Goal: Information Seeking & Learning: Learn about a topic

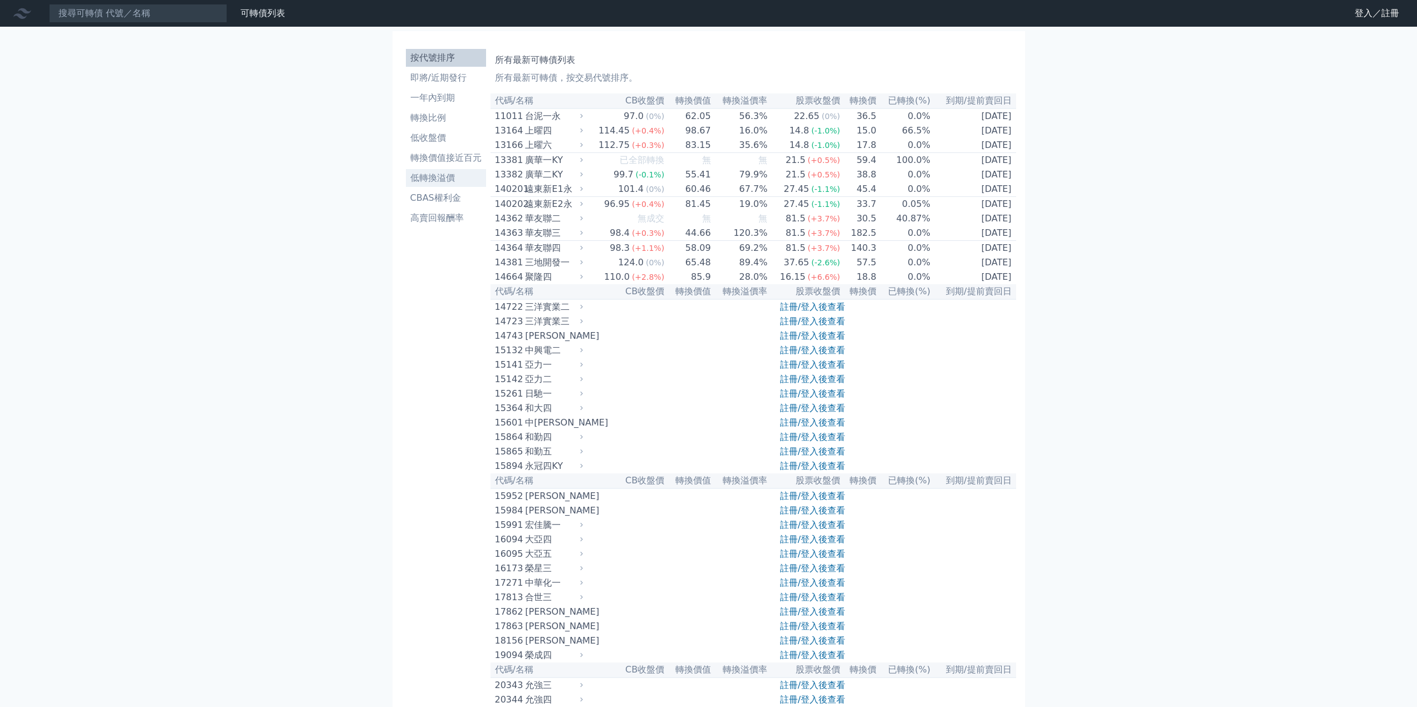
click at [438, 180] on li "低轉換溢價" at bounding box center [446, 177] width 80 height 13
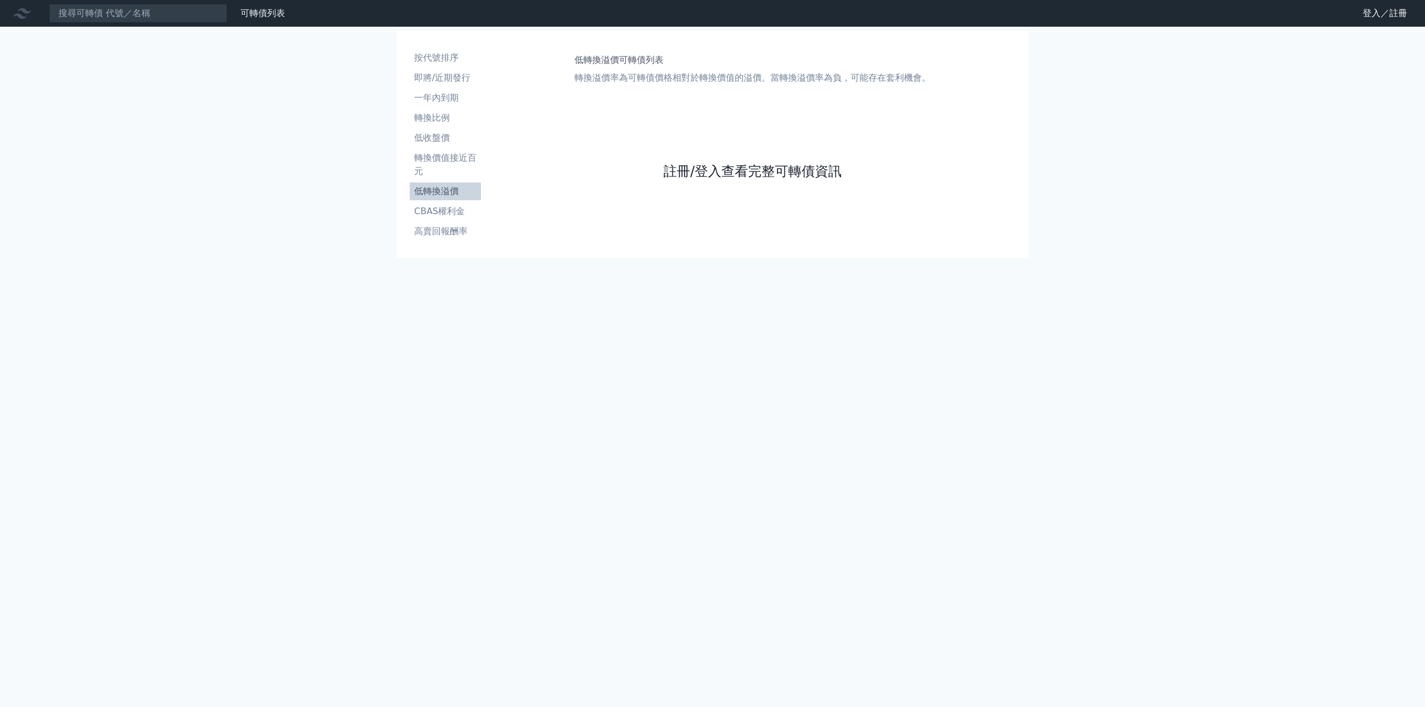
click at [716, 176] on link "註冊/登入查看完整可轉債資訊" at bounding box center [752, 172] width 178 height 18
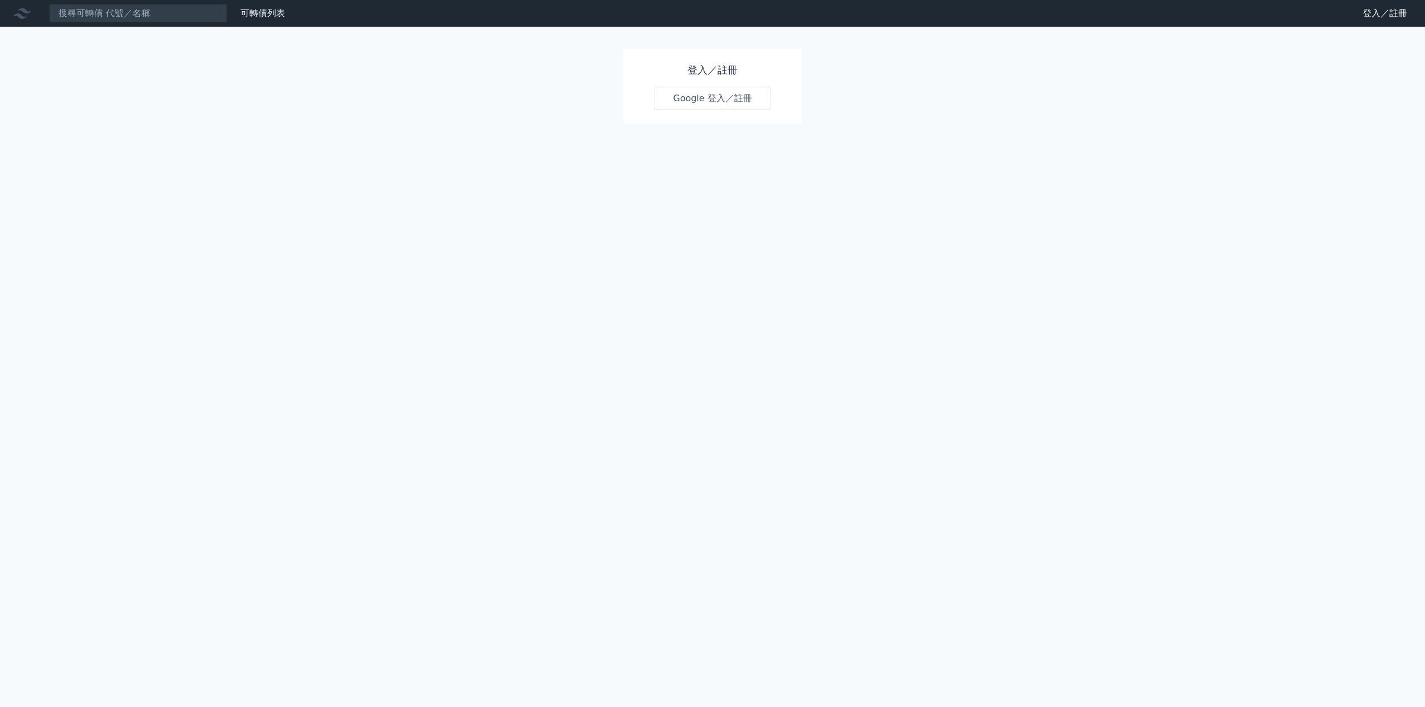
click at [694, 100] on link "Google 登入／註冊" at bounding box center [713, 98] width 116 height 23
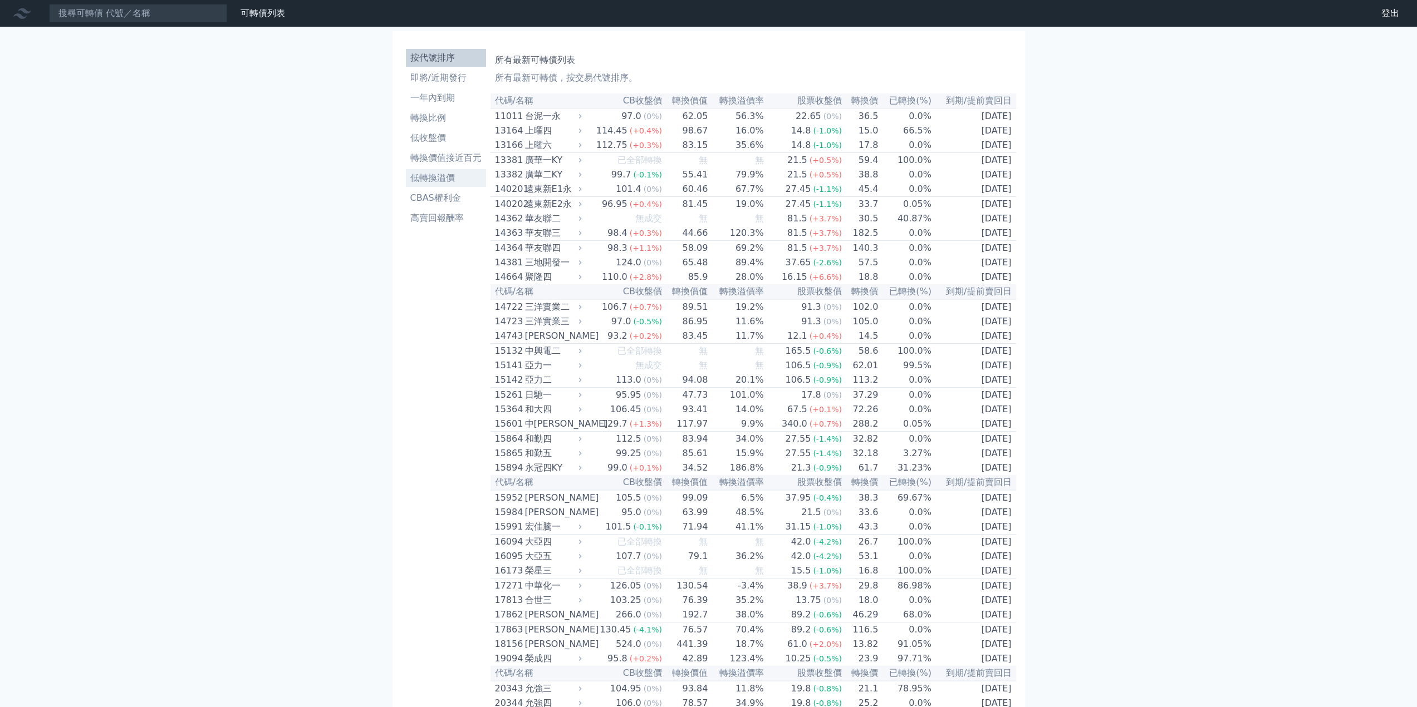
click at [444, 171] on link "低轉換溢價" at bounding box center [446, 178] width 80 height 18
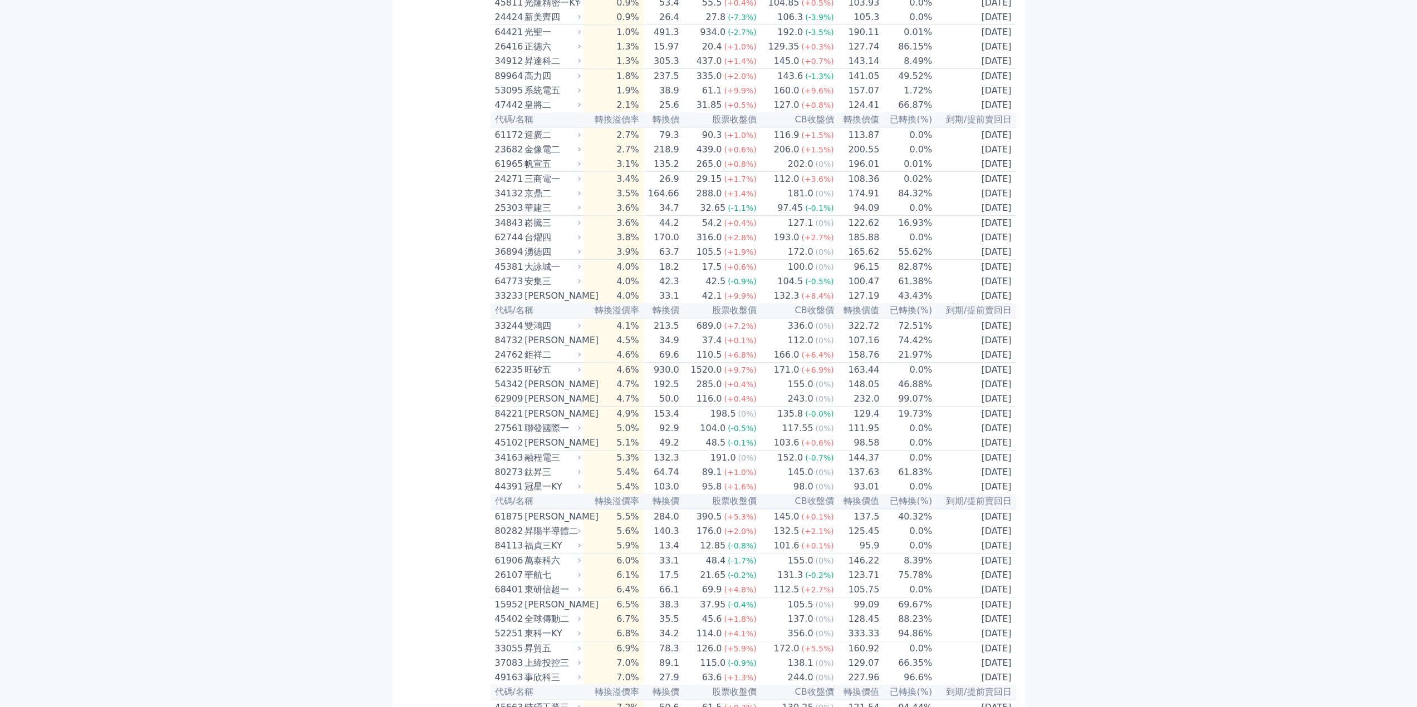
scroll to position [1107, 0]
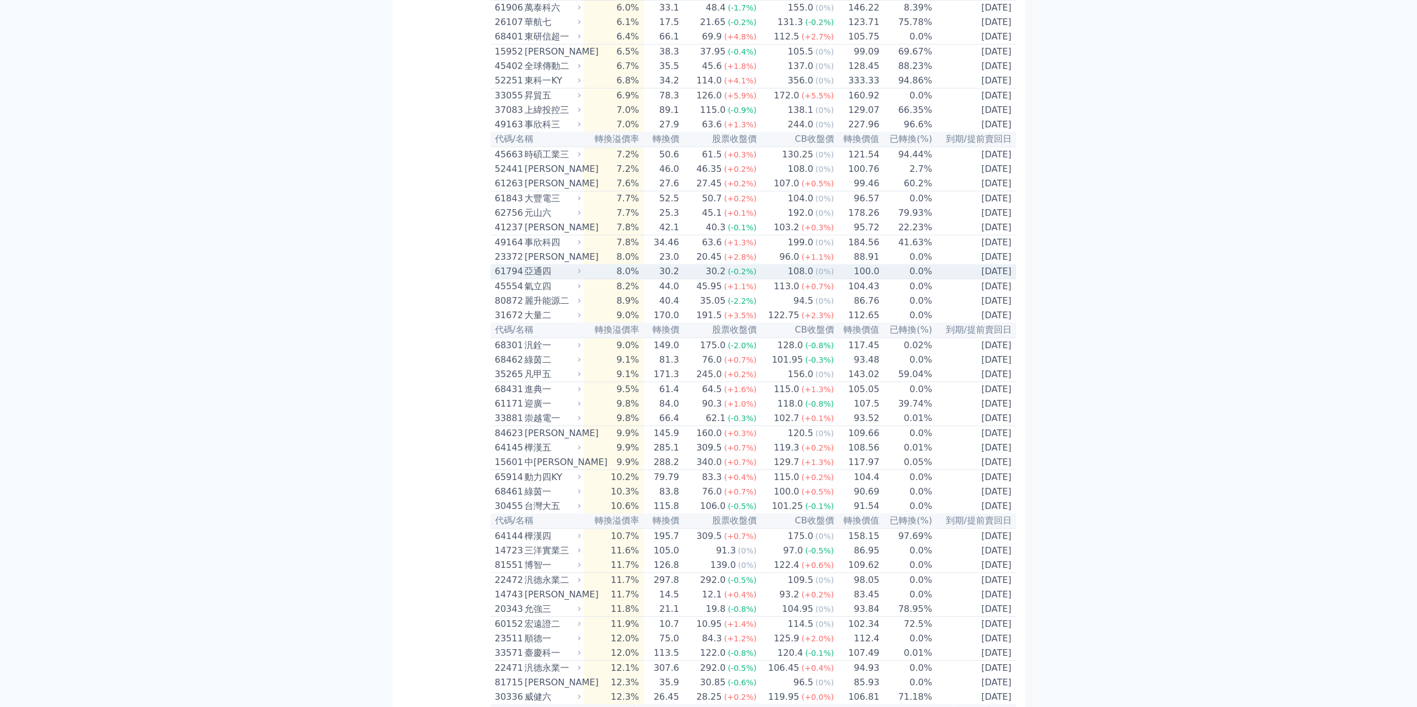
click at [588, 279] on td "8.0%" at bounding box center [613, 271] width 60 height 15
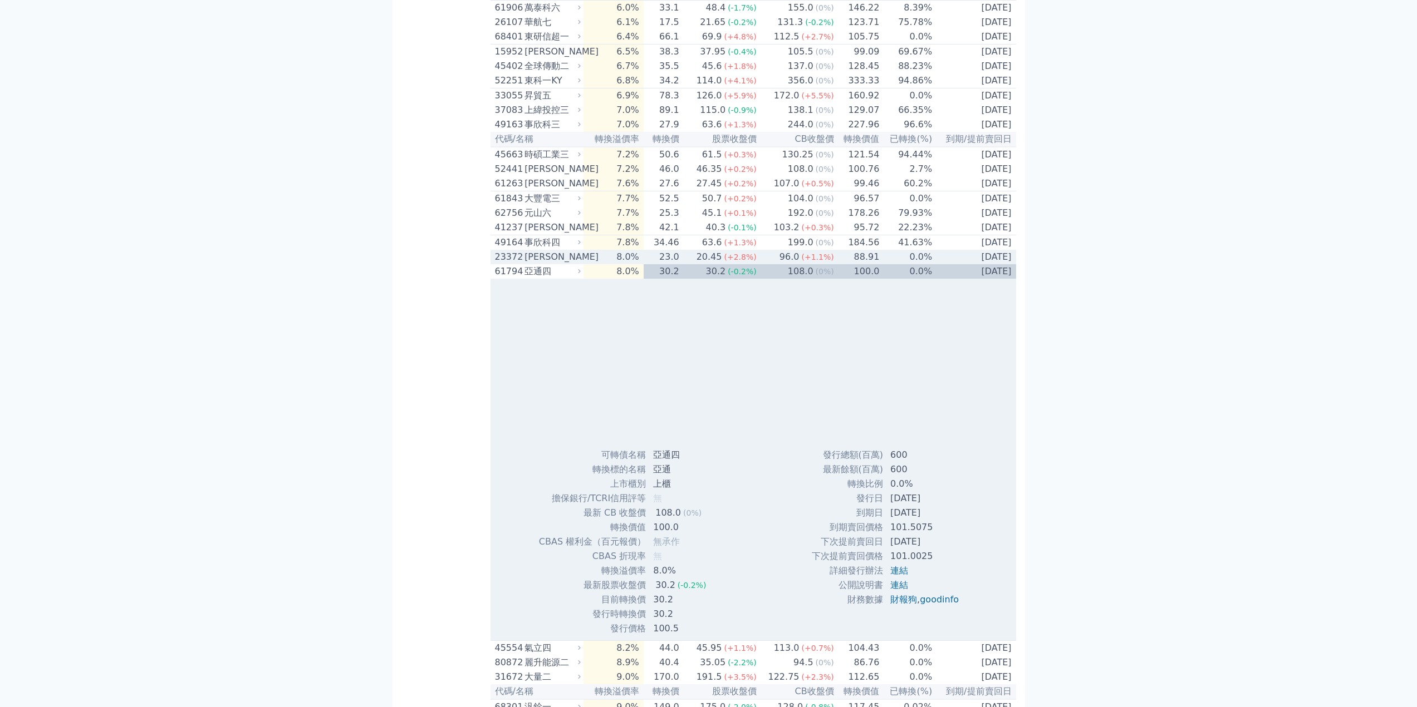
click at [588, 264] on td "8.0%" at bounding box center [613, 257] width 60 height 14
click at [581, 261] on icon at bounding box center [579, 256] width 7 height 7
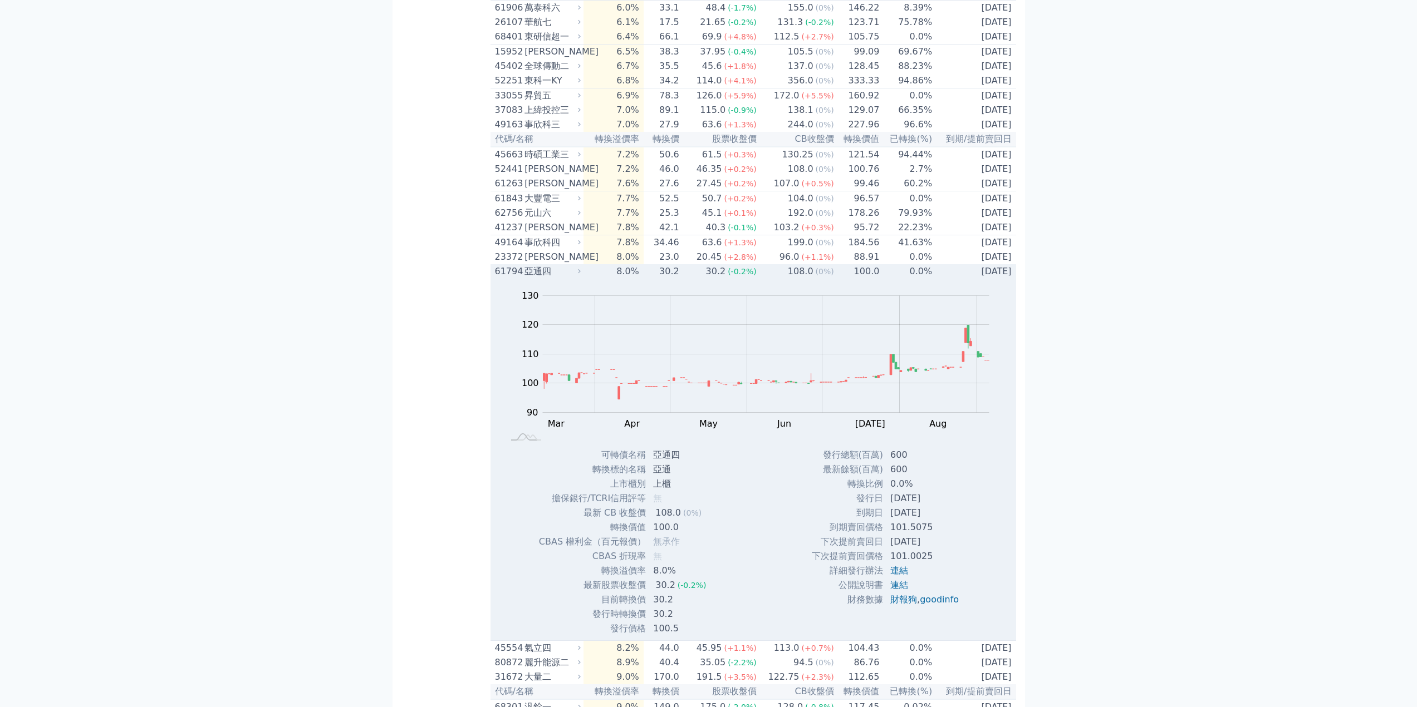
click at [573, 278] on div "亞通四" at bounding box center [551, 271] width 54 height 13
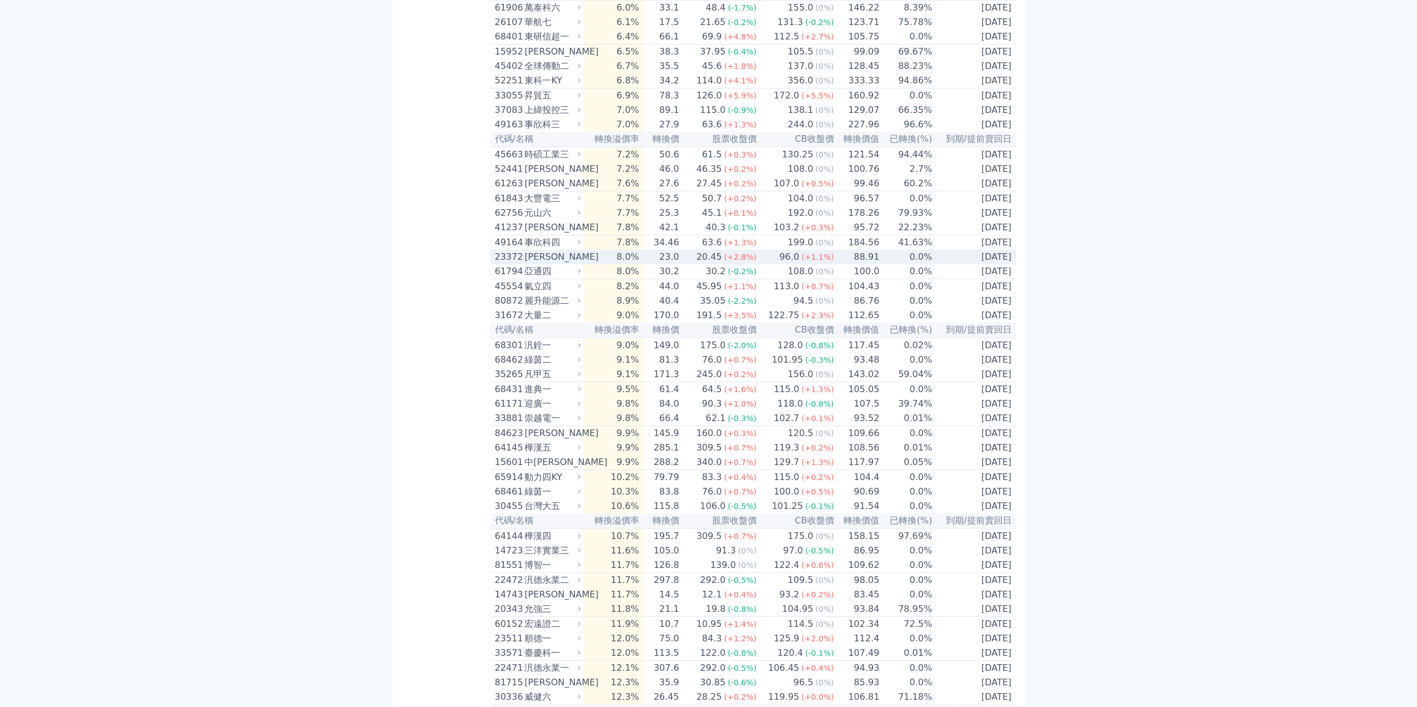
click at [580, 261] on icon at bounding box center [579, 256] width 7 height 7
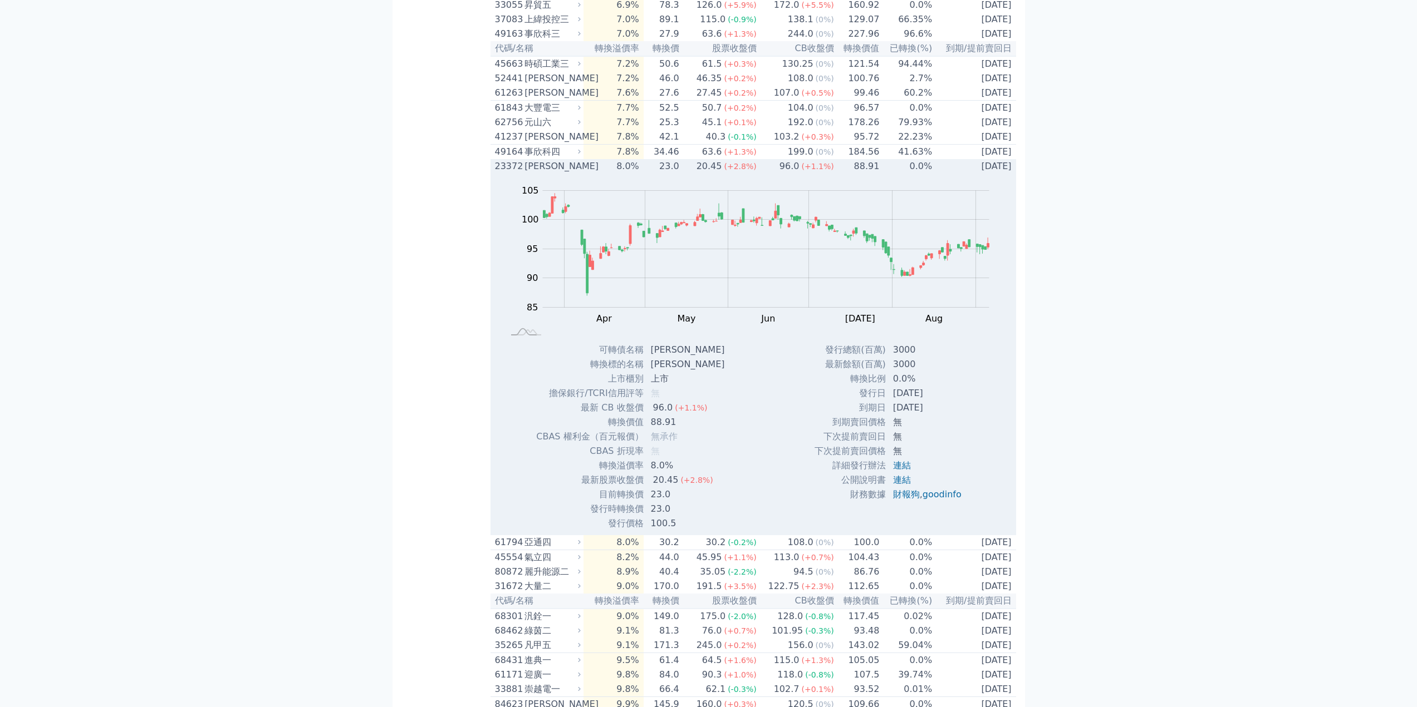
scroll to position [1163, 0]
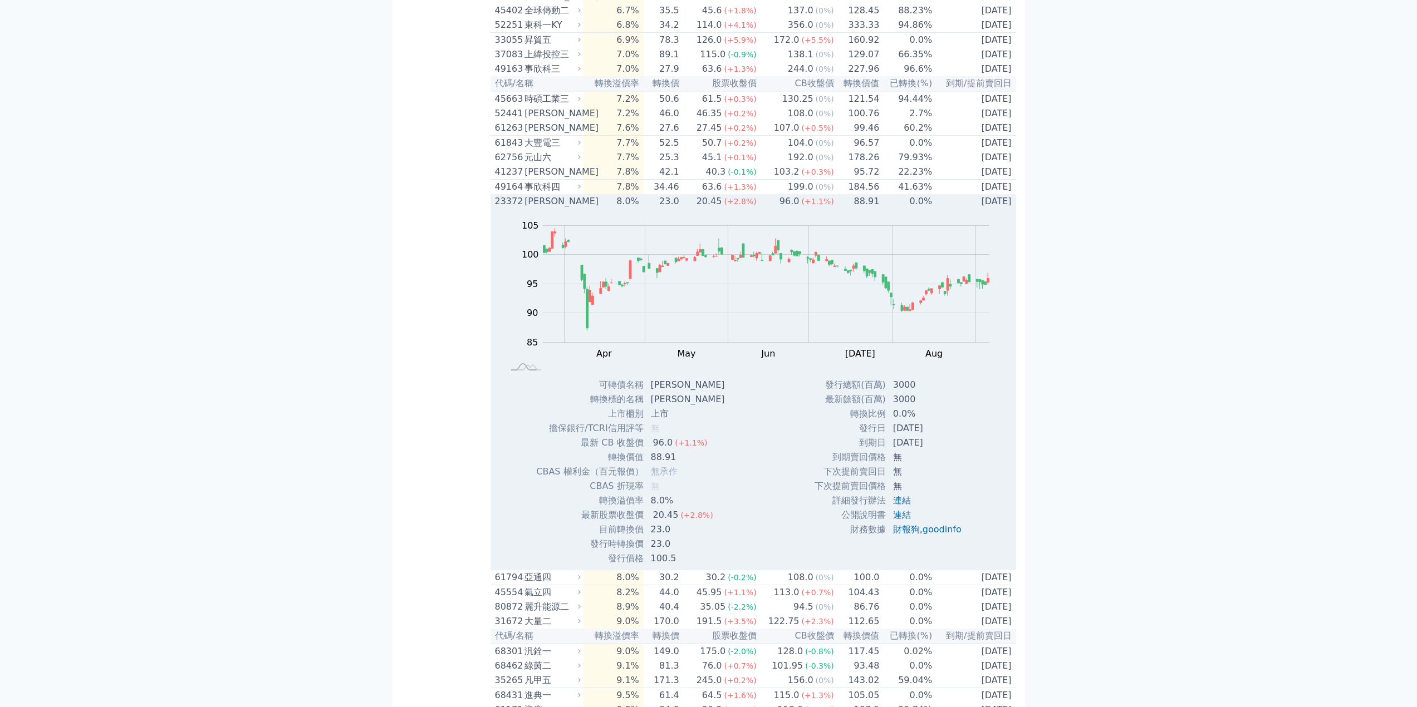
drag, startPoint x: 911, startPoint y: 524, endPoint x: 940, endPoint y: 519, distance: 29.4
click at [940, 436] on td "2025-03-24" at bounding box center [928, 428] width 84 height 14
drag, startPoint x: 917, startPoint y: 526, endPoint x: 942, endPoint y: 527, distance: 24.5
click at [942, 436] on td "2025-03-24" at bounding box center [928, 428] width 84 height 14
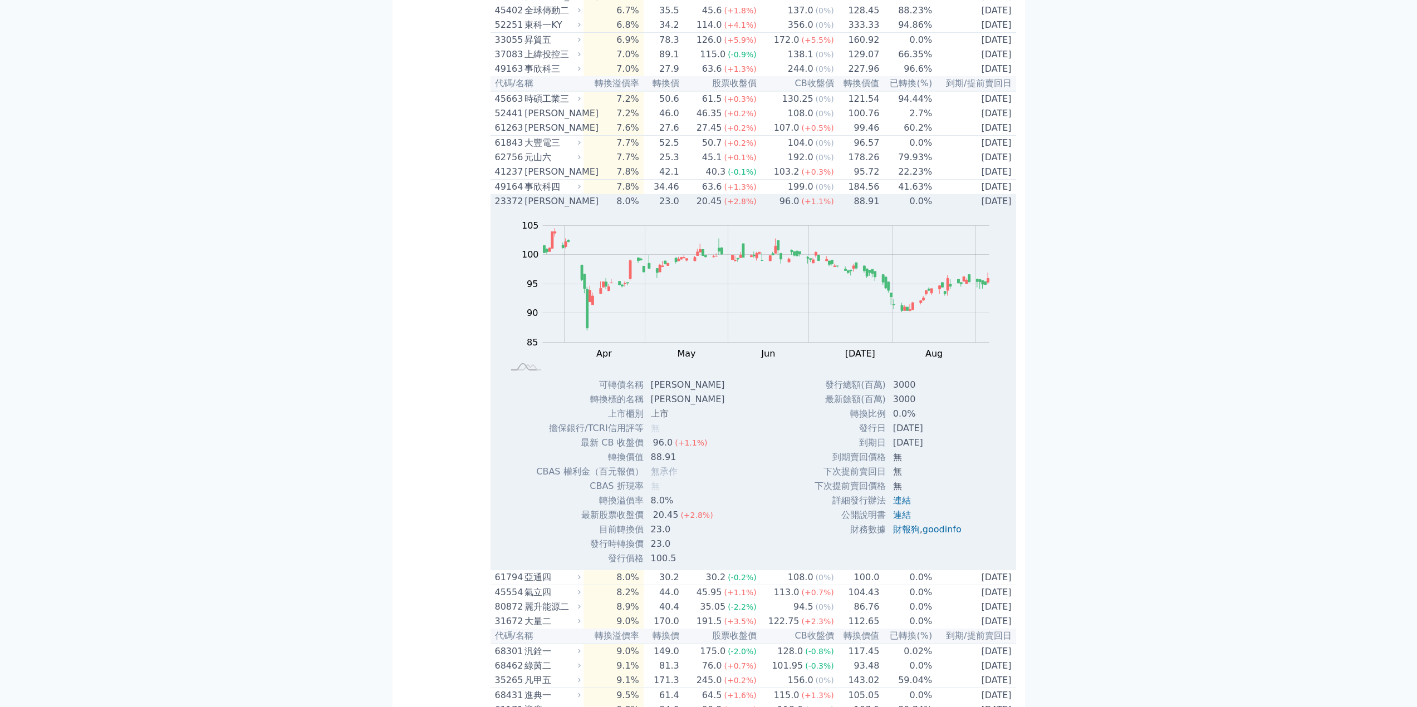
click at [942, 436] on td "2025-03-24" at bounding box center [928, 428] width 84 height 14
click at [582, 205] on icon at bounding box center [579, 201] width 7 height 7
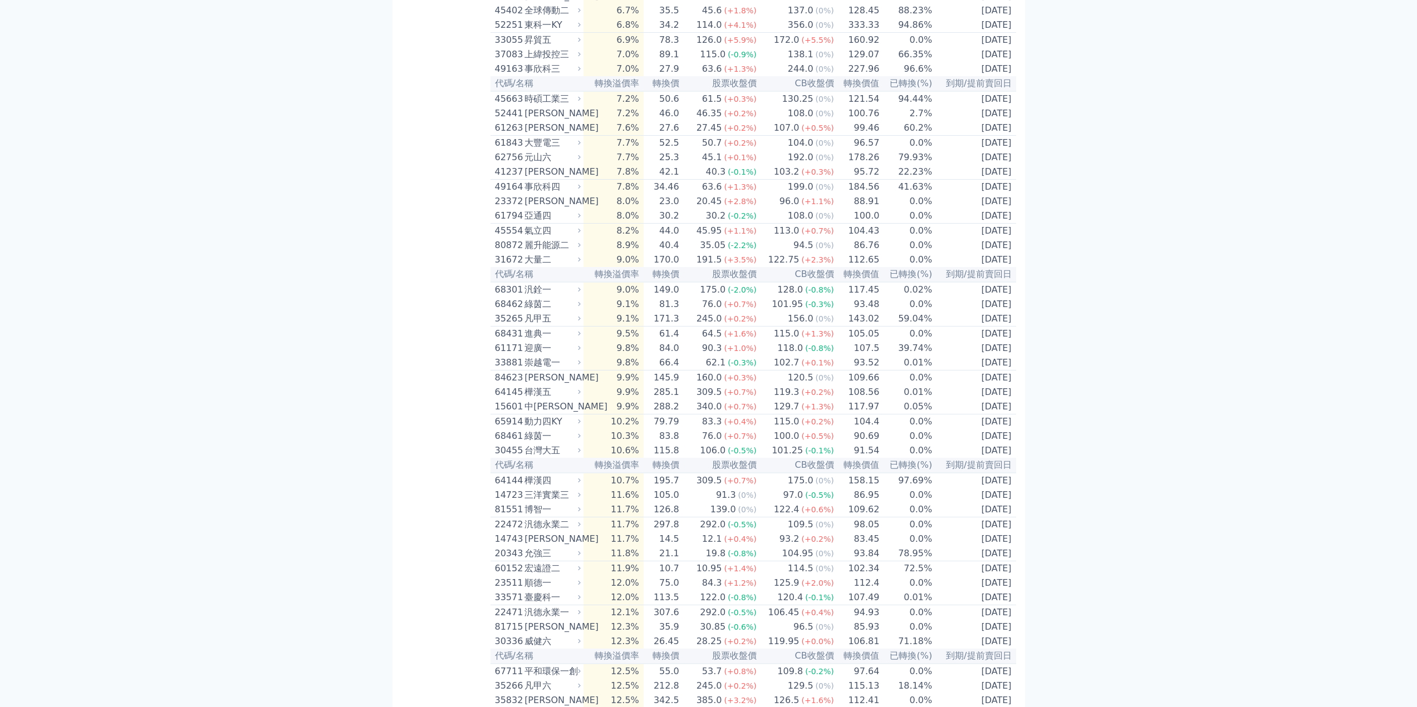
scroll to position [3208, 0]
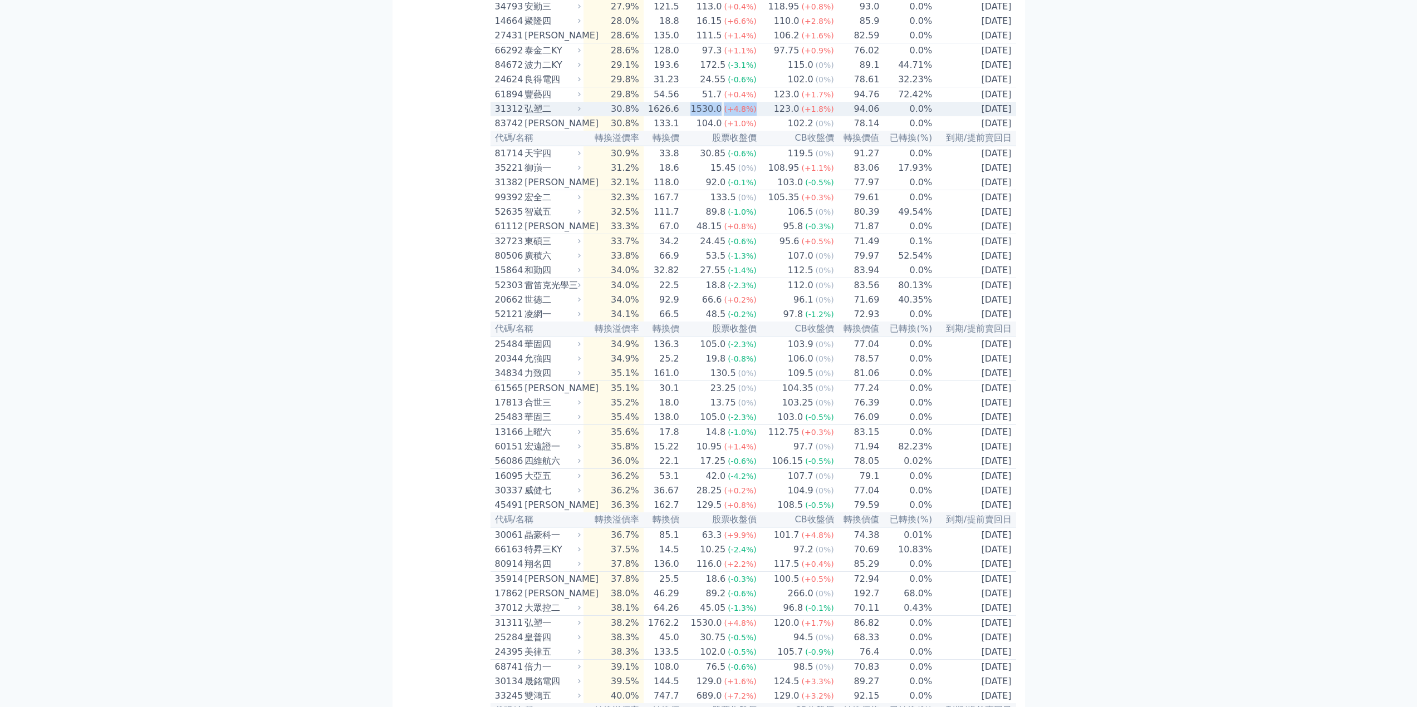
drag, startPoint x: 701, startPoint y: 354, endPoint x: 776, endPoint y: 354, distance: 74.6
click at [776, 116] on tr "31312 弘塑二 30.8% 1626.6 1530.0 (+4.8%) 123.0 (+1.8%) 94.06 0.0% 2028-08-05" at bounding box center [752, 109] width 525 height 14
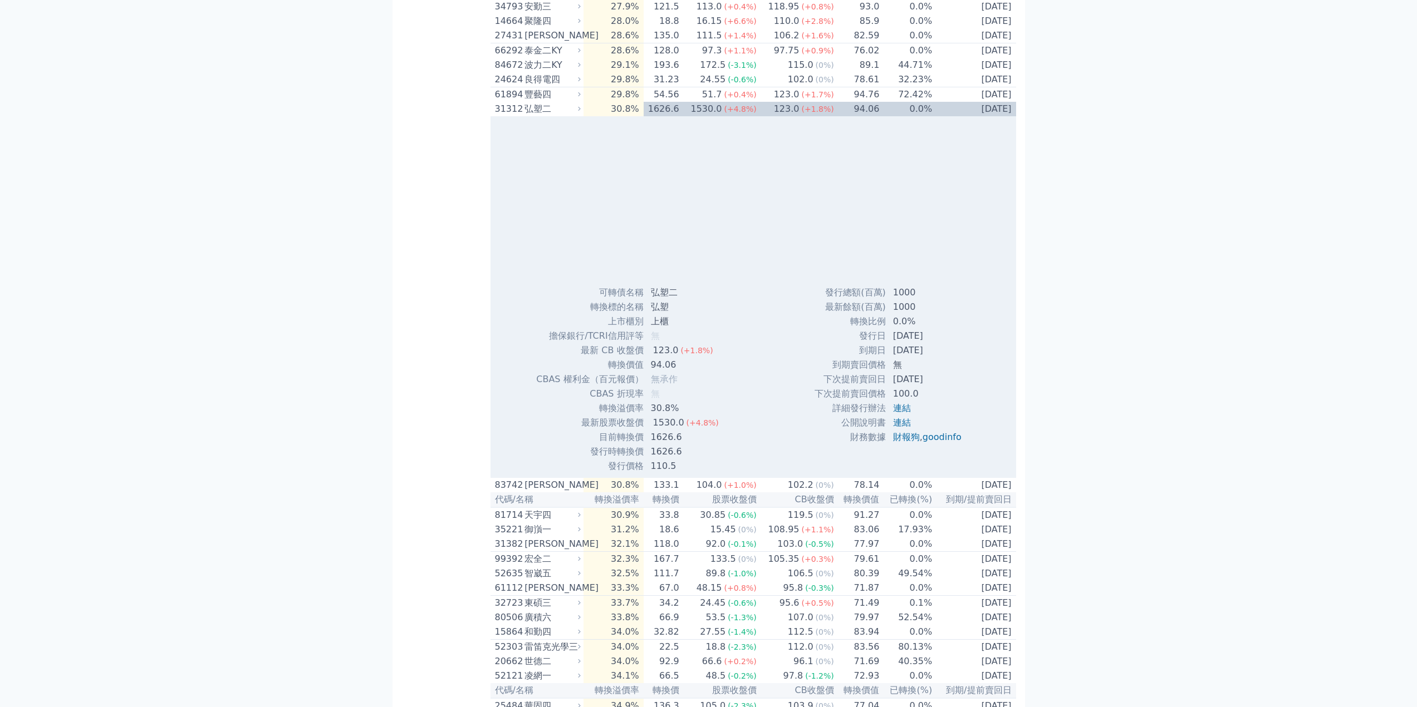
click at [1104, 360] on div "可轉債列表 財務數據 可轉債列表 財務數據 登出 登出 按代號排序 即將/近期發行 一年內到期 轉換比例 低收盤價 轉換價值接近百元 低轉換溢價" at bounding box center [708, 216] width 1417 height 6848
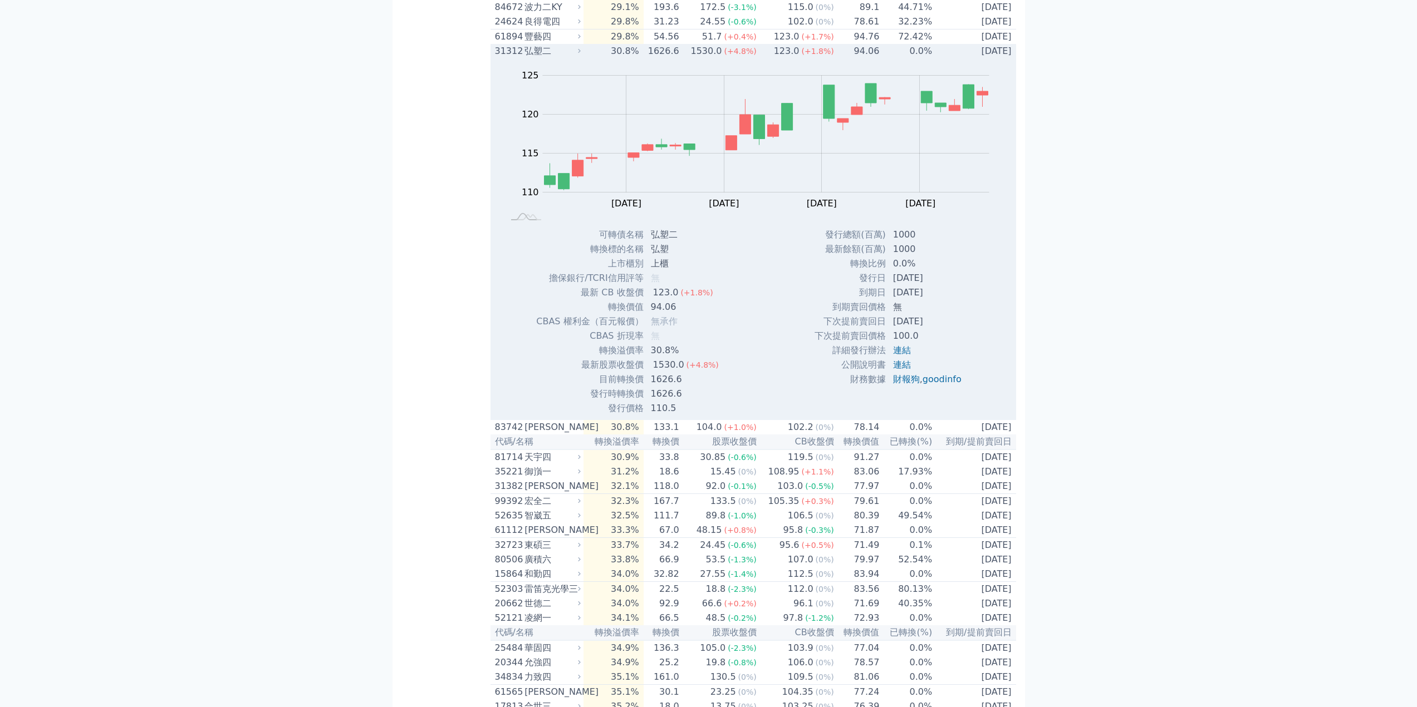
scroll to position [3264, 0]
click at [560, 60] on div "弘塑二" at bounding box center [551, 53] width 54 height 13
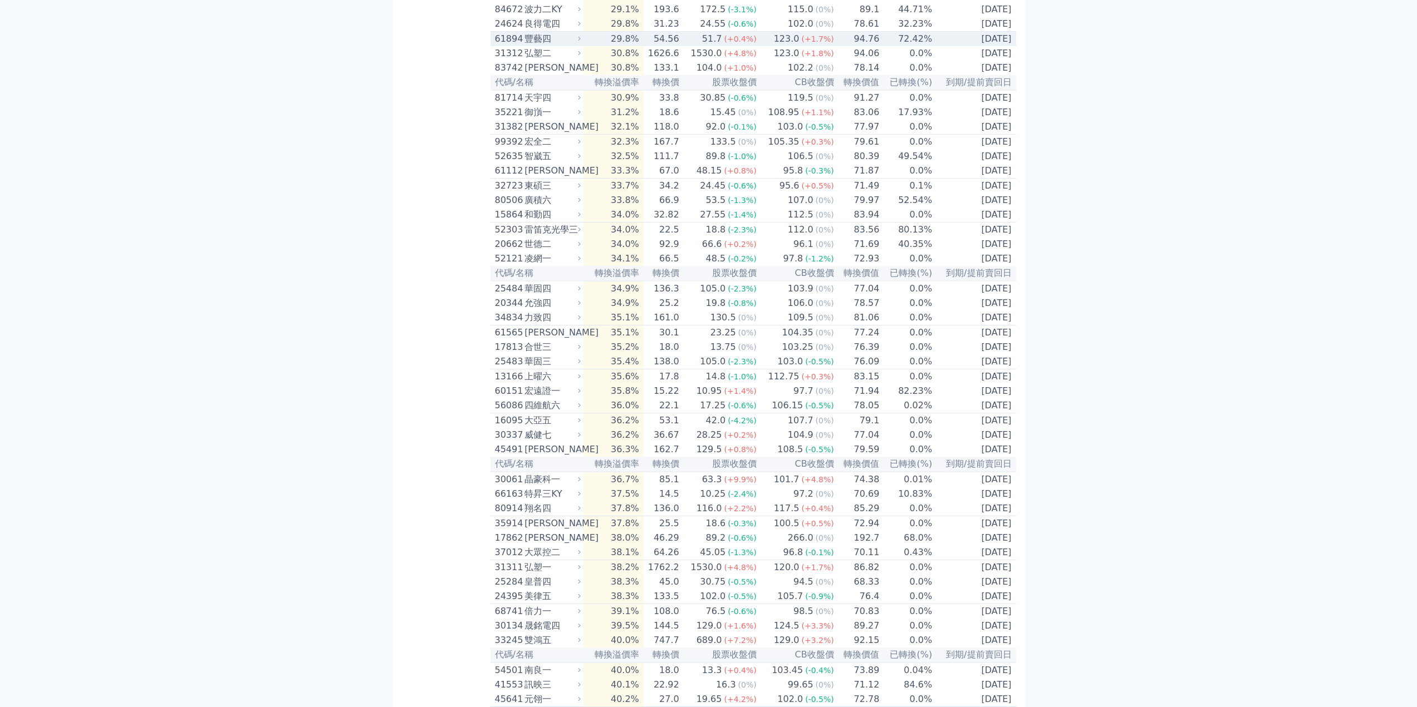
drag, startPoint x: 566, startPoint y: 282, endPoint x: 563, endPoint y: 287, distance: 6.2
click at [564, 46] on div "豐藝四" at bounding box center [551, 38] width 54 height 13
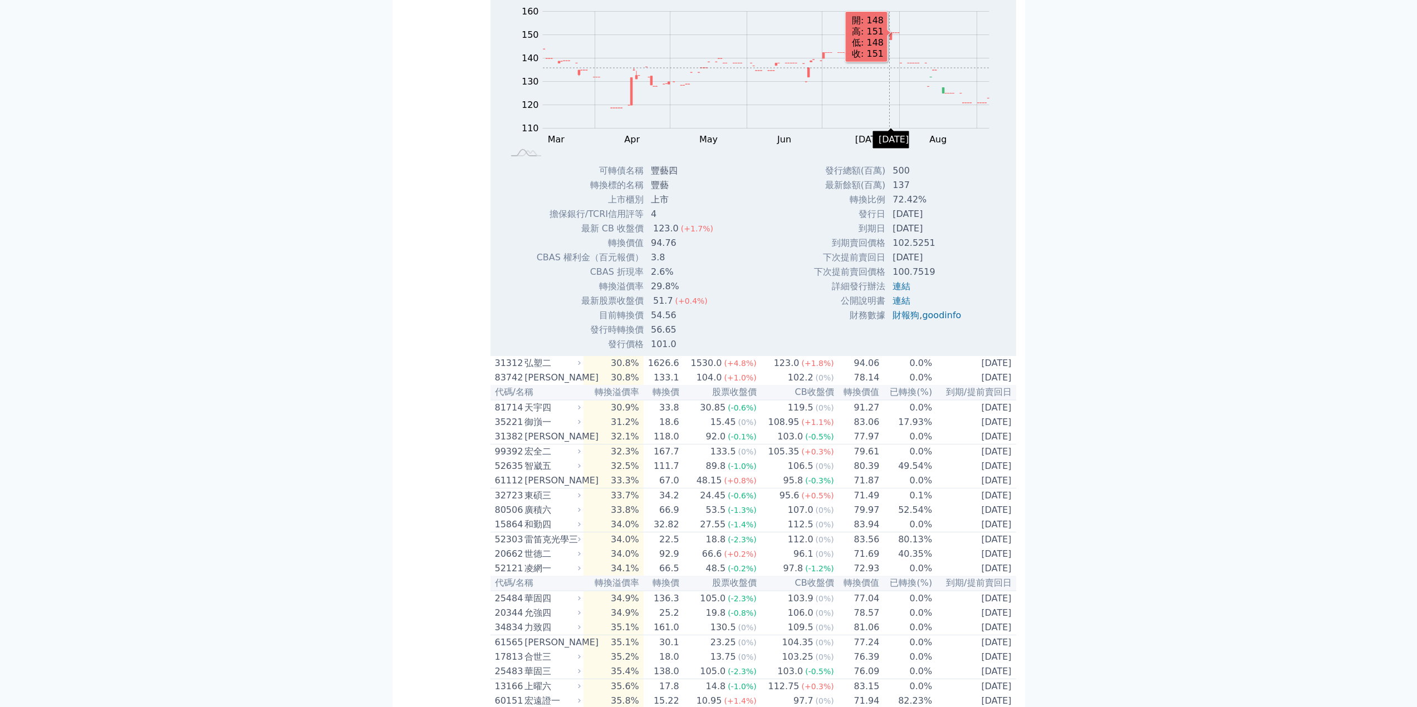
scroll to position [3320, 0]
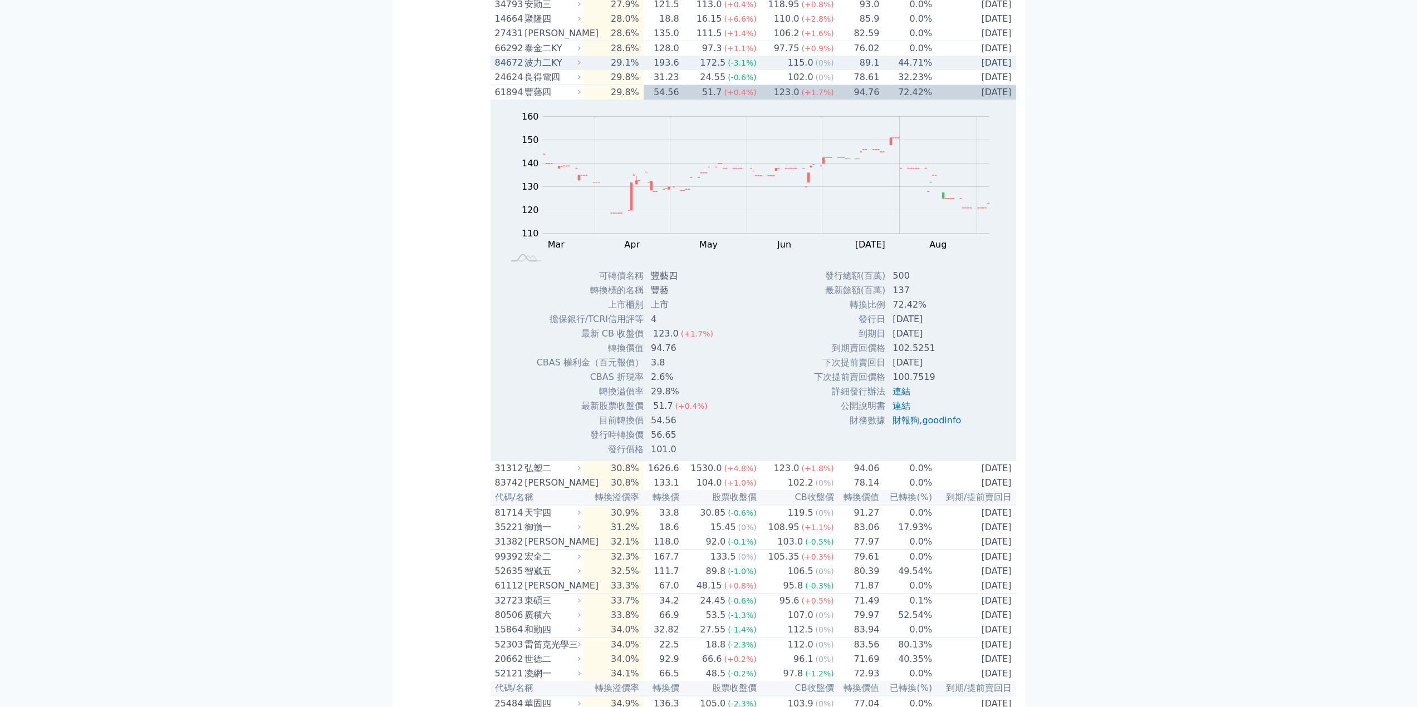
scroll to position [3208, 0]
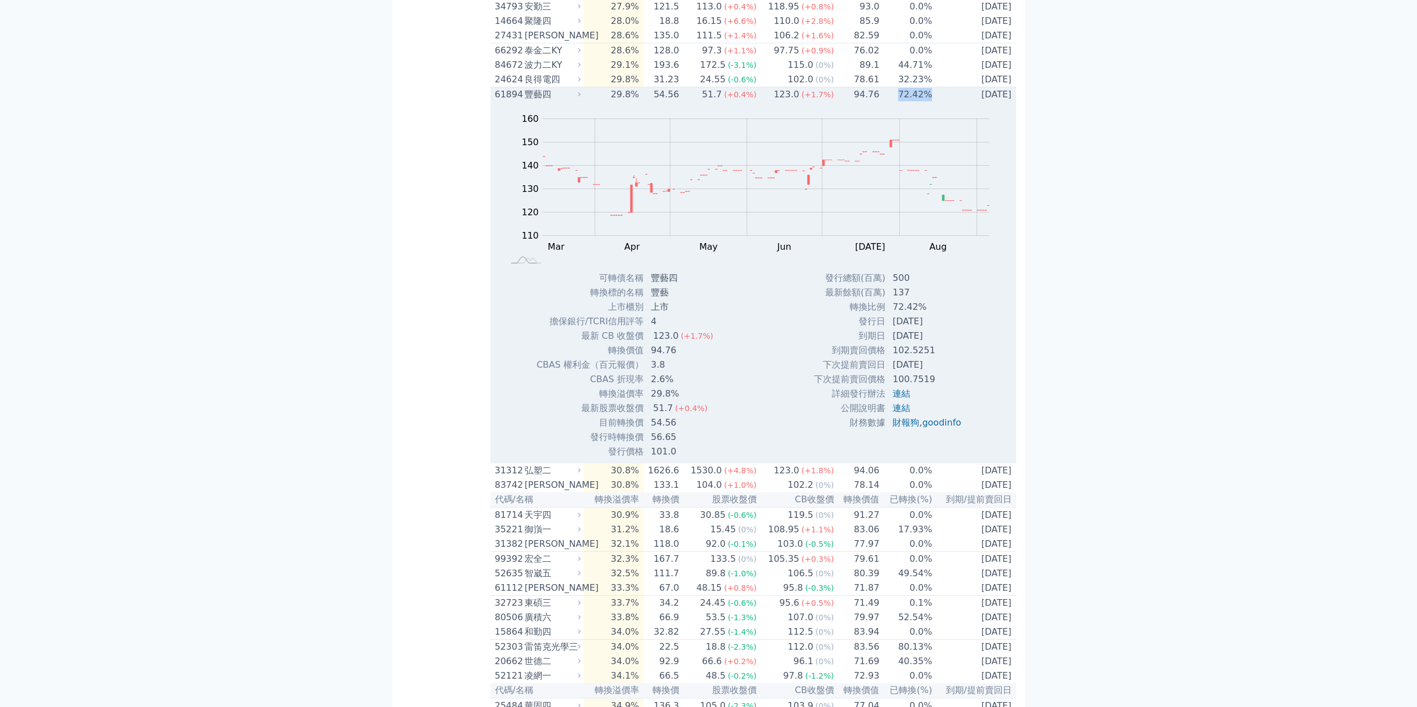
drag, startPoint x: 897, startPoint y: 336, endPoint x: 926, endPoint y: 341, distance: 29.8
click at [926, 102] on td "72.42%" at bounding box center [905, 94] width 53 height 15
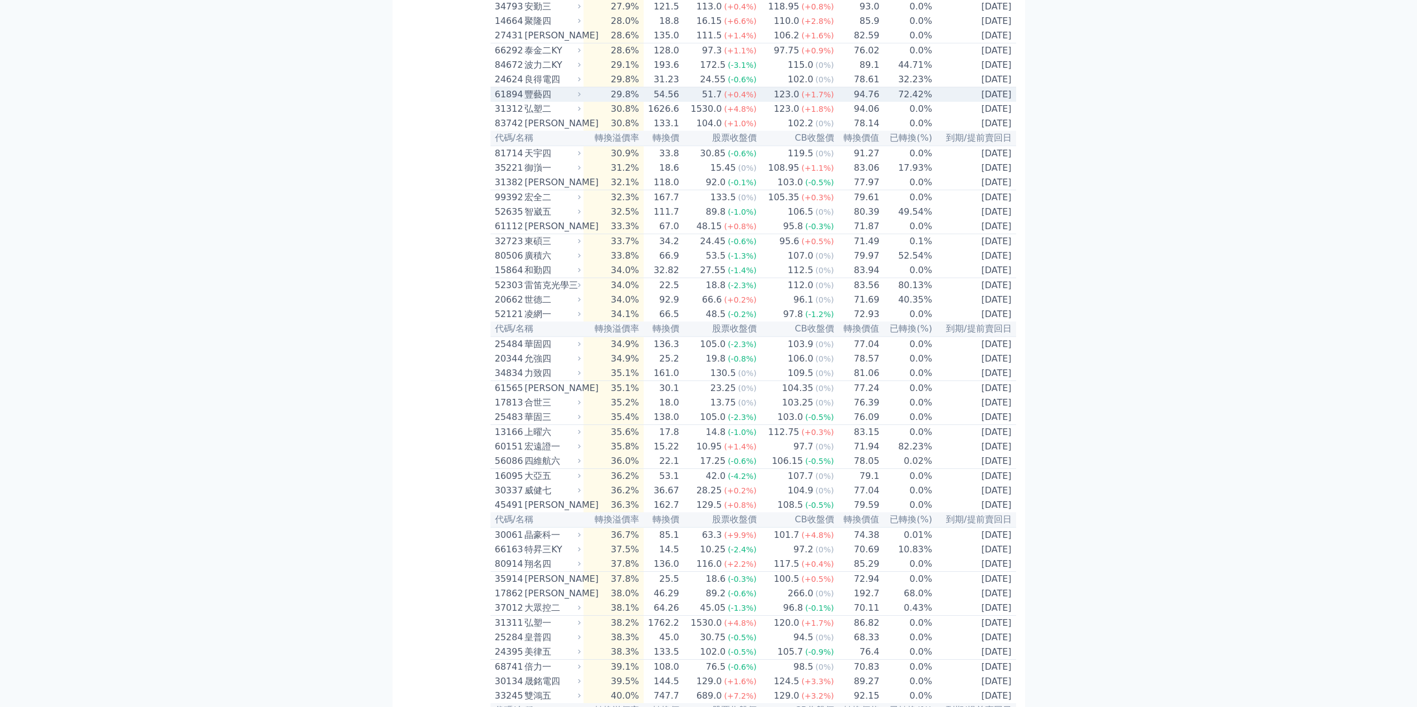
click at [526, 101] on div "豐藝四" at bounding box center [551, 94] width 54 height 13
